Goal: Task Accomplishment & Management: Manage account settings

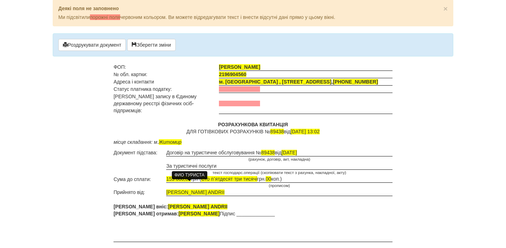
scroll to position [1, 0]
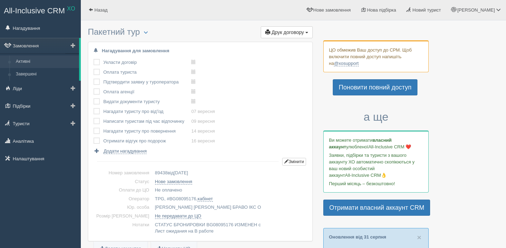
click at [40, 63] on link "Активні" at bounding box center [46, 61] width 66 height 13
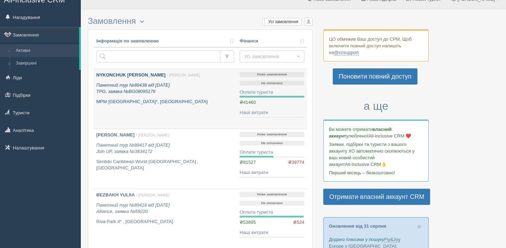
scroll to position [3, 0]
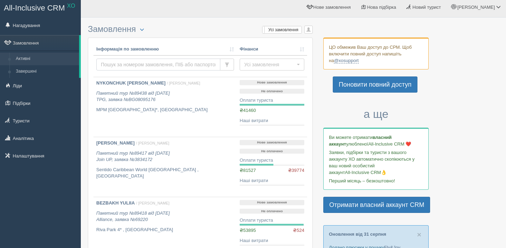
click at [171, 68] on input "text" at bounding box center [158, 65] width 124 height 12
type input "mukhina"
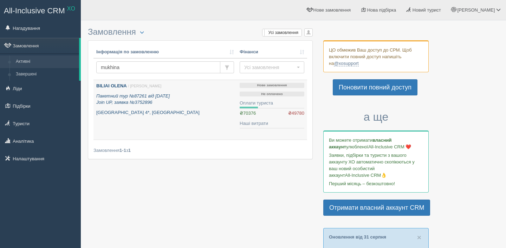
click at [140, 110] on p "Grand Oasis Resort 4*, Єгипет" at bounding box center [165, 113] width 138 height 7
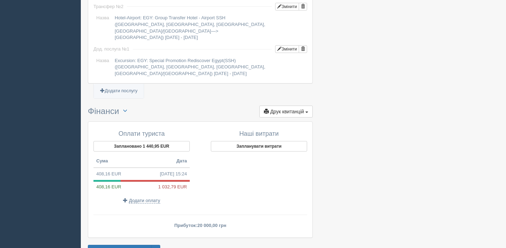
scroll to position [722, 0]
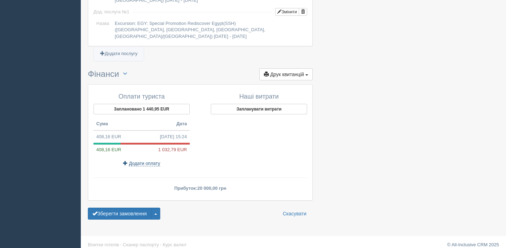
click at [141, 161] on span "Додати оплату" at bounding box center [144, 164] width 31 height 6
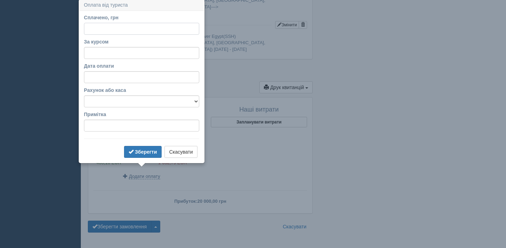
scroll to position [708, 0]
click at [114, 31] on input "Сплачено, грн" at bounding box center [141, 30] width 115 height 12
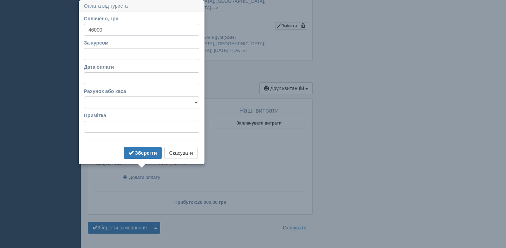
type input "46000"
click at [137, 142] on form "Сплачено, грн 46000 За курсом Дата оплати Рахунок або каса Готівка Картка Рахун…" at bounding box center [141, 88] width 115 height 146
click at [140, 153] on b "Зберегти" at bounding box center [146, 153] width 22 height 6
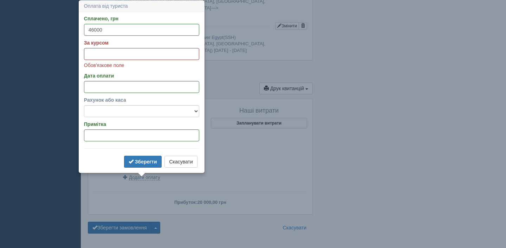
click at [134, 50] on input "За курсом" at bounding box center [141, 54] width 115 height 12
type input "49"
click at [145, 161] on b "Зберегти" at bounding box center [146, 162] width 22 height 6
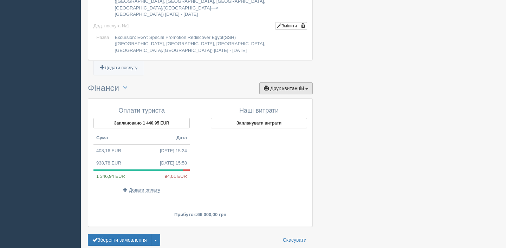
click at [276, 86] on button "Друк квитанцій Друк" at bounding box center [285, 89] width 53 height 12
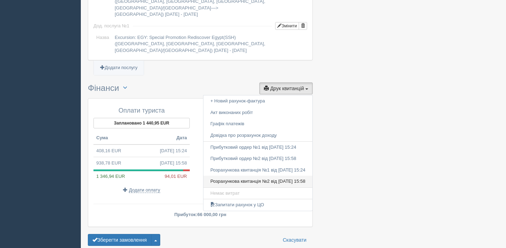
click at [283, 176] on link "Розрахункова квитанція №2 від [DATE] 15:58" at bounding box center [257, 182] width 109 height 12
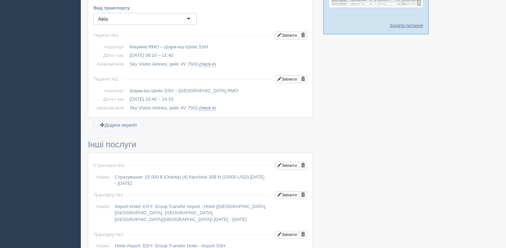
scroll to position [446, 0]
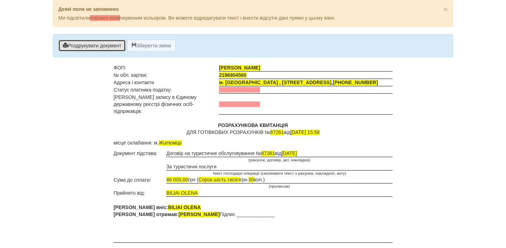
click at [94, 47] on button "Роздрукувати документ" at bounding box center [91, 46] width 67 height 12
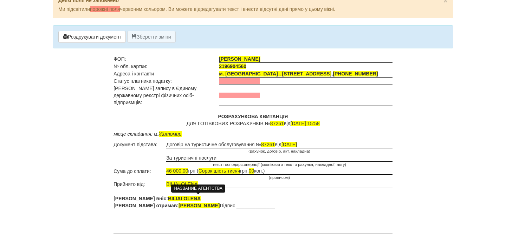
scroll to position [11, 0]
